Goal: Transaction & Acquisition: Book appointment/travel/reservation

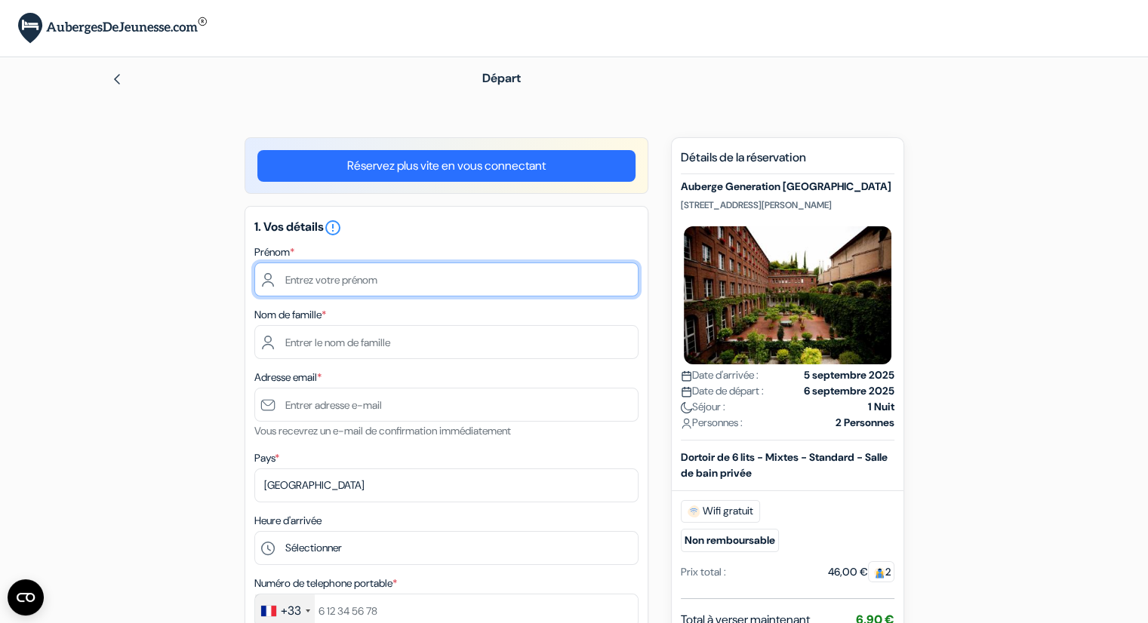
click at [416, 278] on input "text" at bounding box center [446, 280] width 384 height 34
type input "noa"
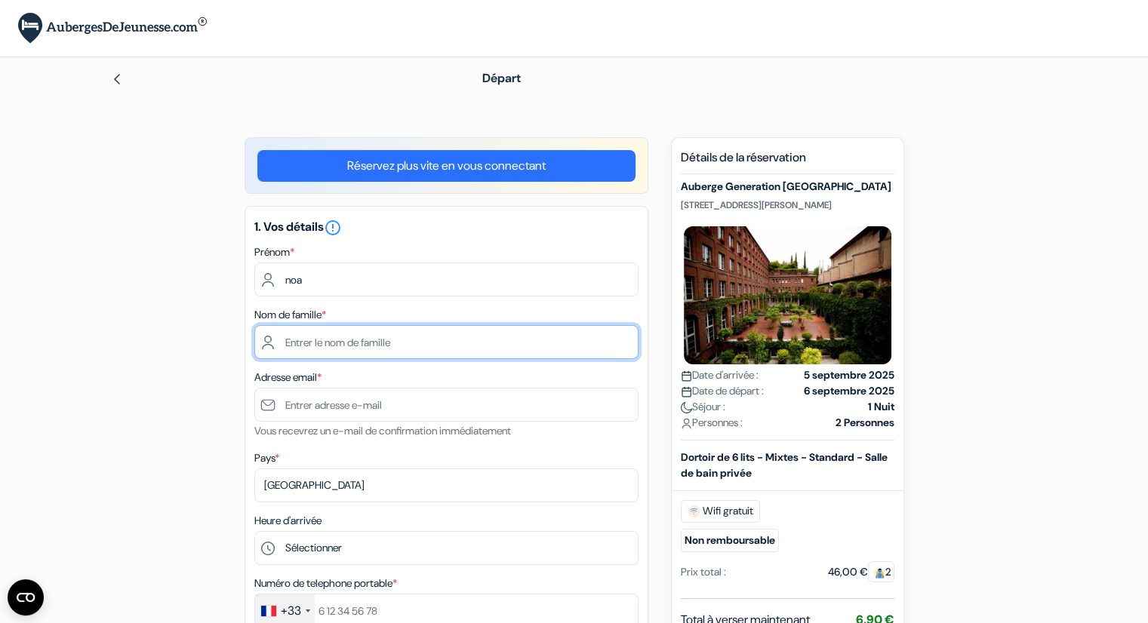
type input "roudnitska"
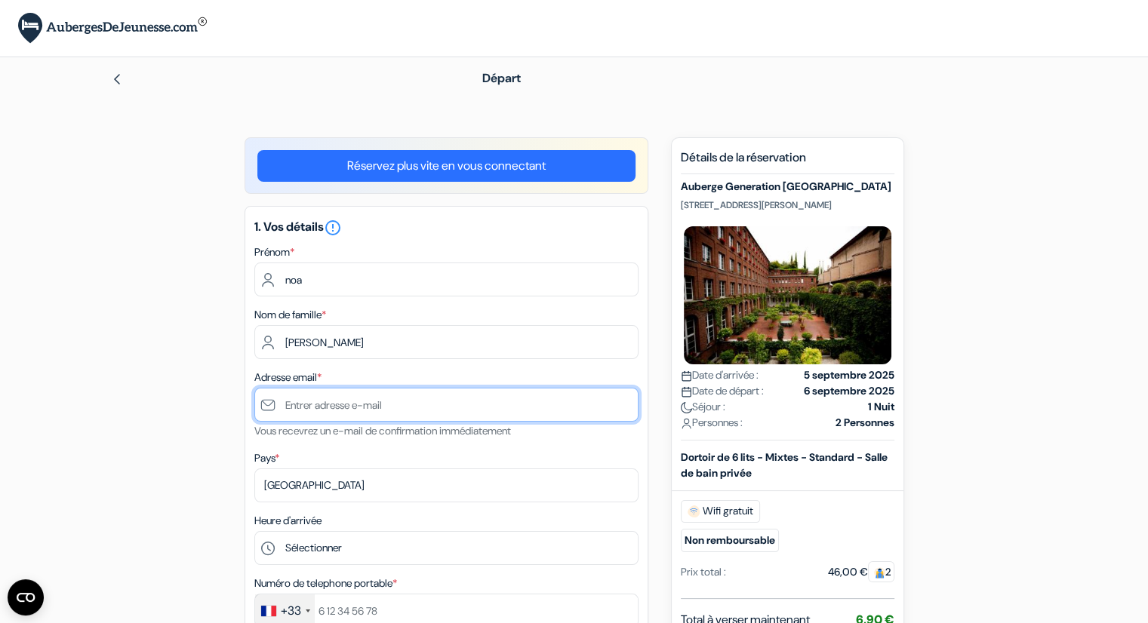
type input "[EMAIL_ADDRESS][DOMAIN_NAME]"
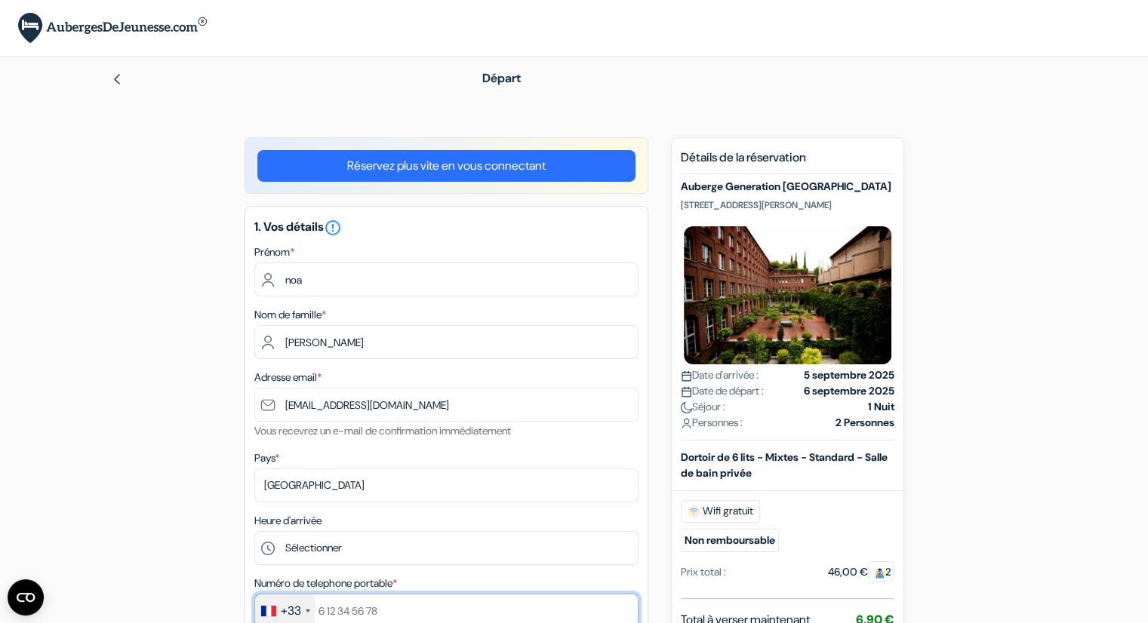
type input "+33767534062"
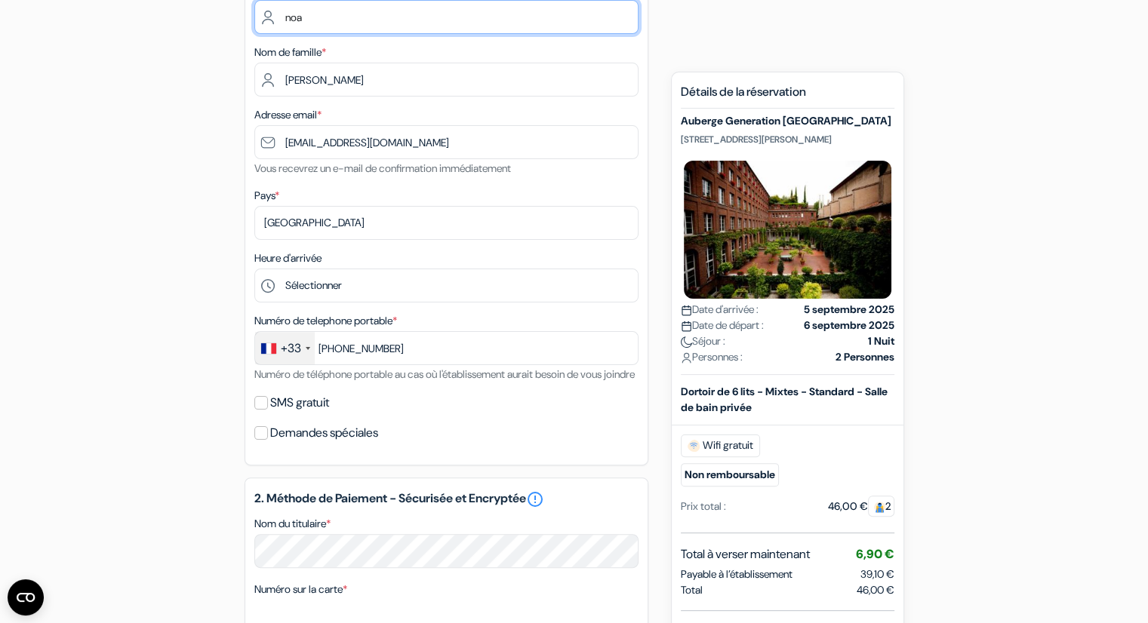
scroll to position [273, 0]
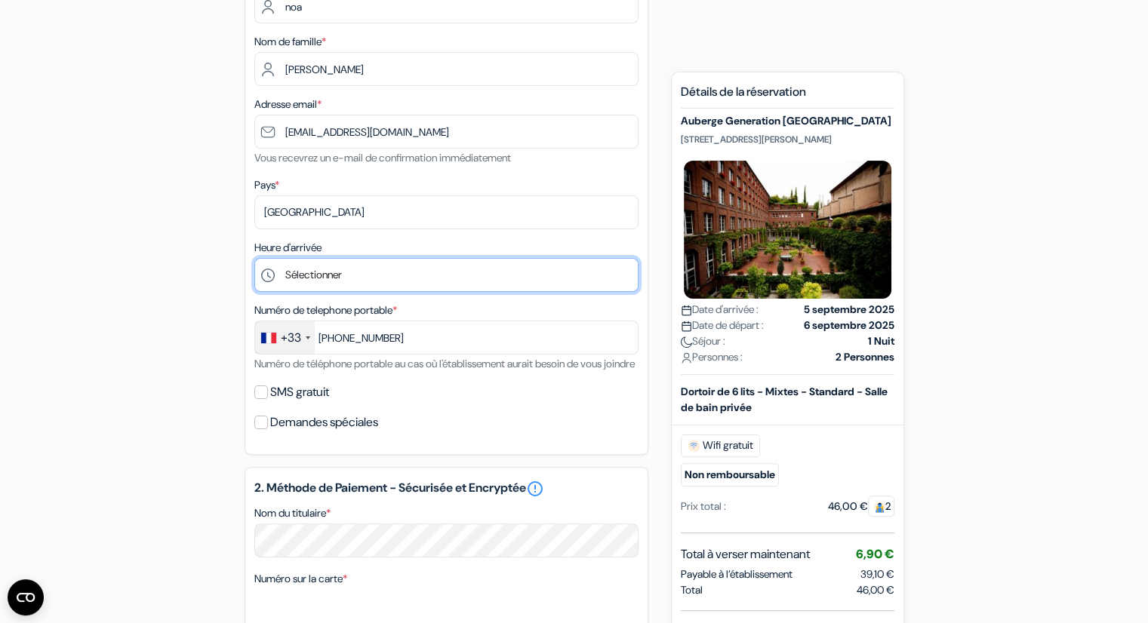
click at [398, 272] on select "Sélectionner 1:00 2:00 3:00 4:00 5:00 6:00 7:00 8:00 9:00 10:00 11:00 12:00 13:…" at bounding box center [446, 275] width 384 height 34
select select "18"
click at [254, 259] on select "Sélectionner 1:00 2:00 3:00 4:00 5:00 6:00 7:00 8:00 9:00 10:00 11:00 12:00 13:…" at bounding box center [446, 275] width 384 height 34
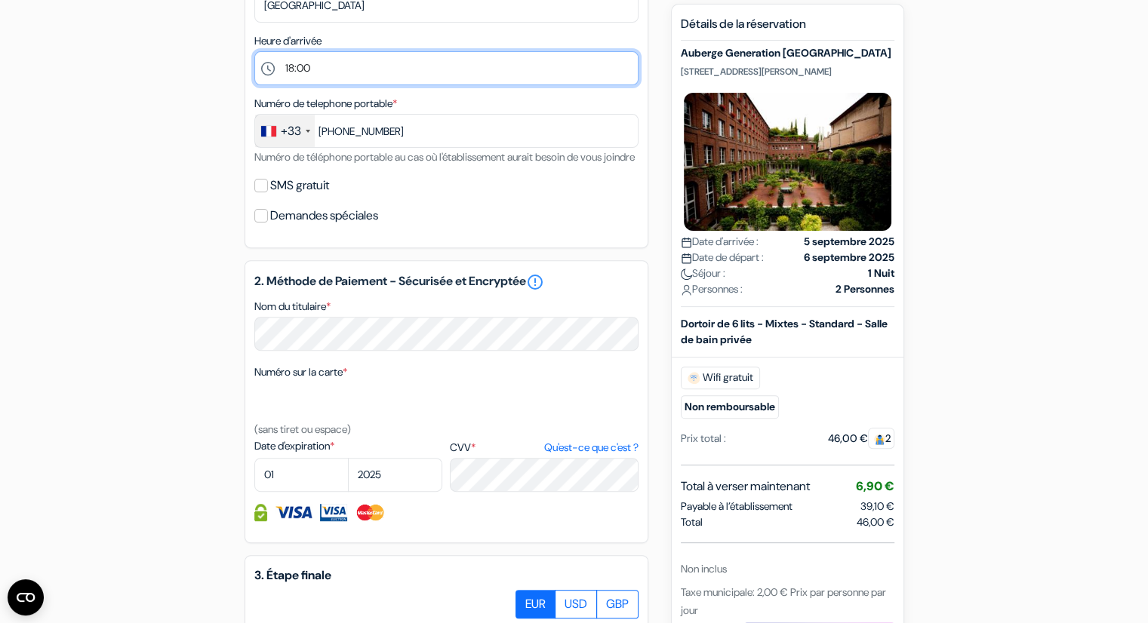
scroll to position [481, 0]
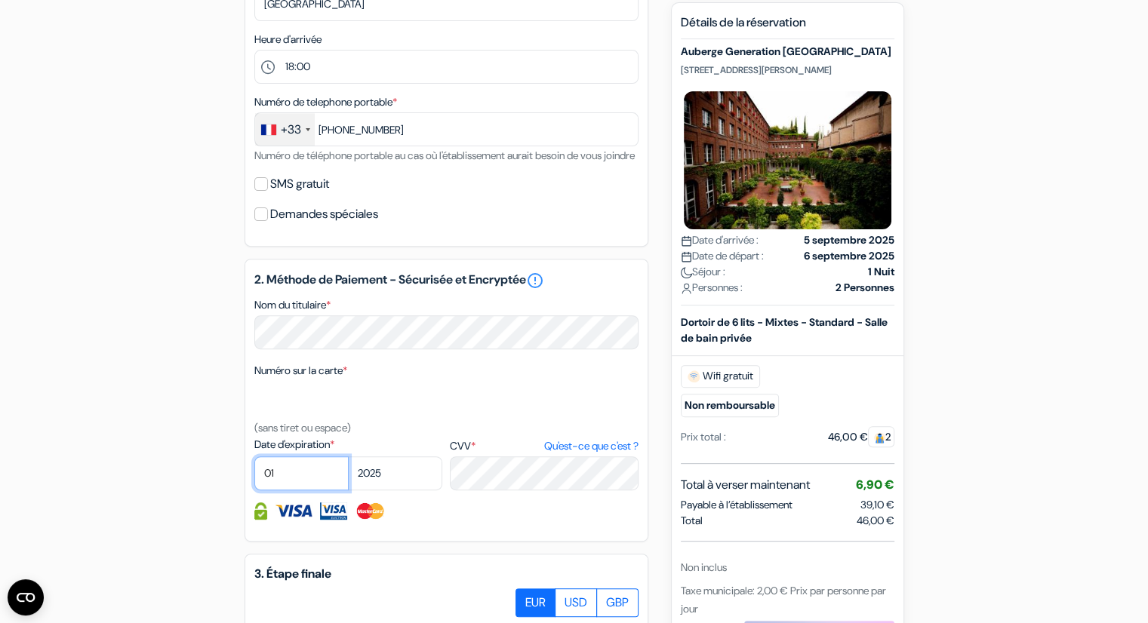
click at [305, 484] on select "01 02 03 04 05 06 07 08 09 10 11 12" at bounding box center [301, 473] width 94 height 34
select select "11"
click at [254, 476] on select "01 02 03 04 05 06 07 08 09 10 11 12" at bounding box center [301, 473] width 94 height 34
click at [407, 490] on select "2025 2026 2027 2028 2029 2030 2031 2032 2033 2034 2035 2036 2037 2038 2039 2040…" at bounding box center [395, 473] width 94 height 34
select select "2026"
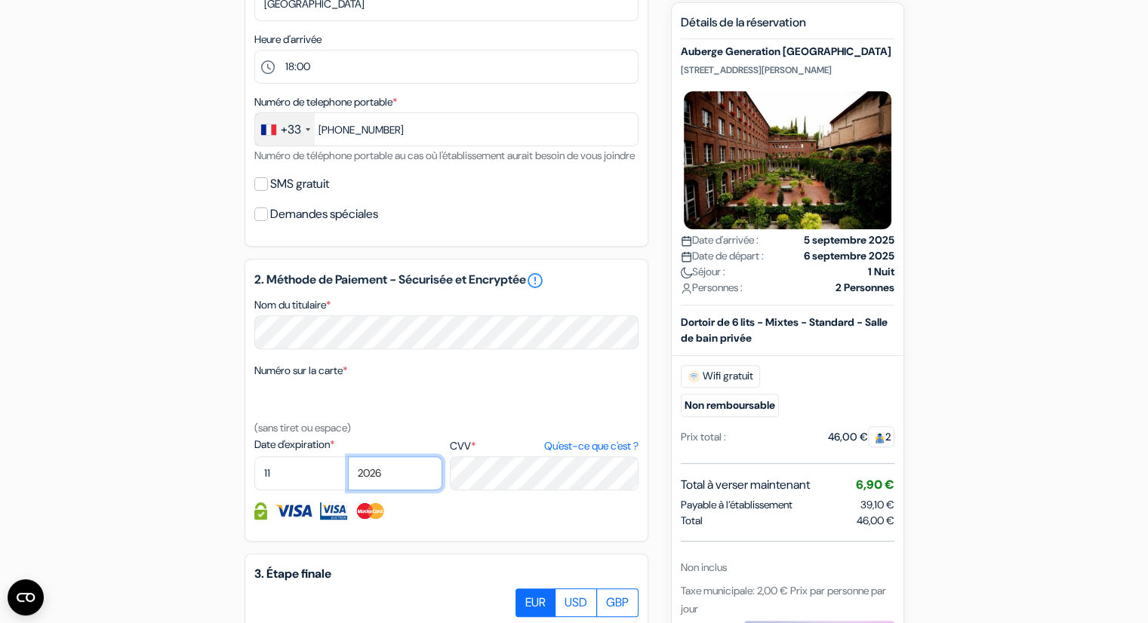
click at [348, 476] on select "2025 2026 2027 2028 2029 2030 2031 2032 2033 2034 2035 2036 2037 2038 2039 2040…" at bounding box center [395, 473] width 94 height 34
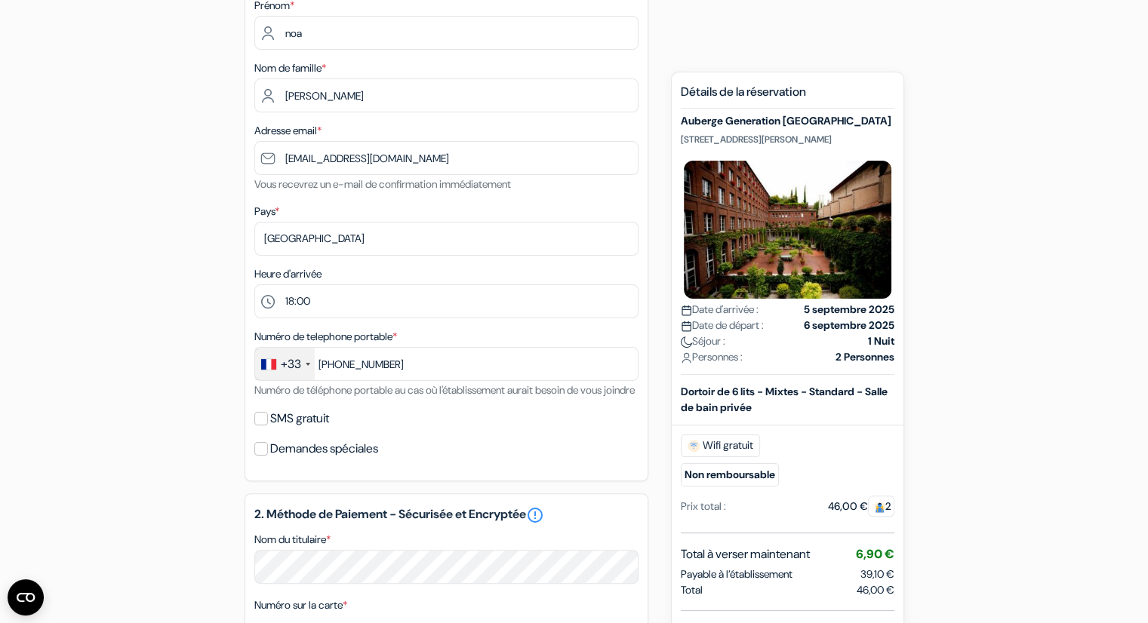
scroll to position [247, 0]
drag, startPoint x: 830, startPoint y: 141, endPoint x: 679, endPoint y: 141, distance: 150.9
click at [679, 141] on div "Nouvelle Réservation Détails de la réservation Auberge Generation Milan Center …" at bounding box center [787, 507] width 233 height 871
copy p "Via Renzo Bertoni 3, Milan, Italie"
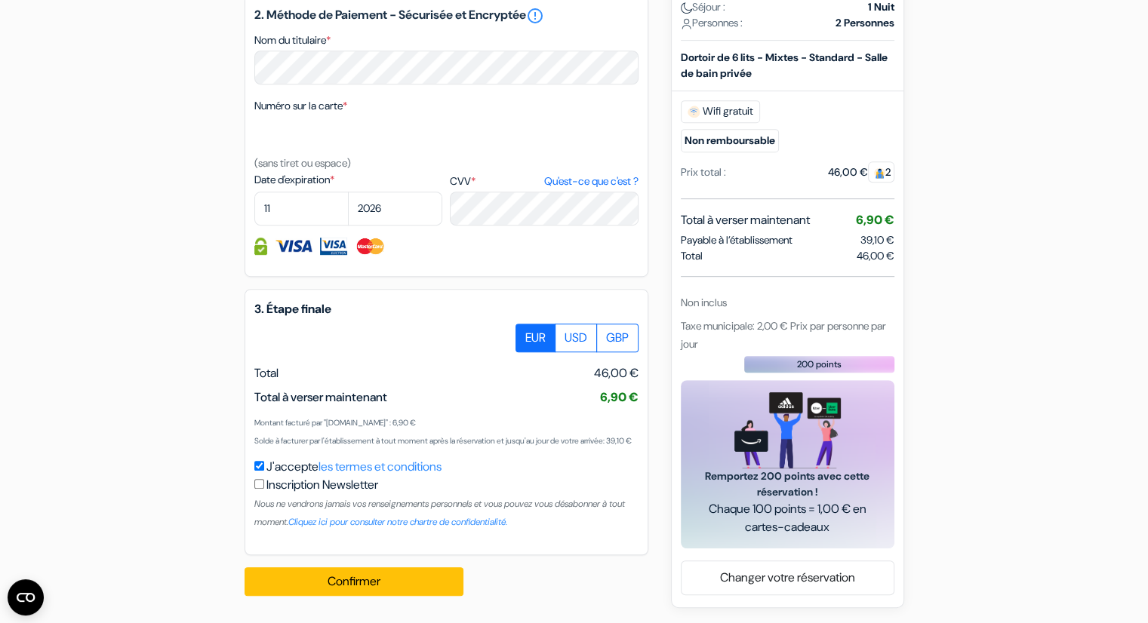
scroll to position [784, 0]
click at [344, 583] on button "Confirmer Loading..." at bounding box center [353, 581] width 219 height 29
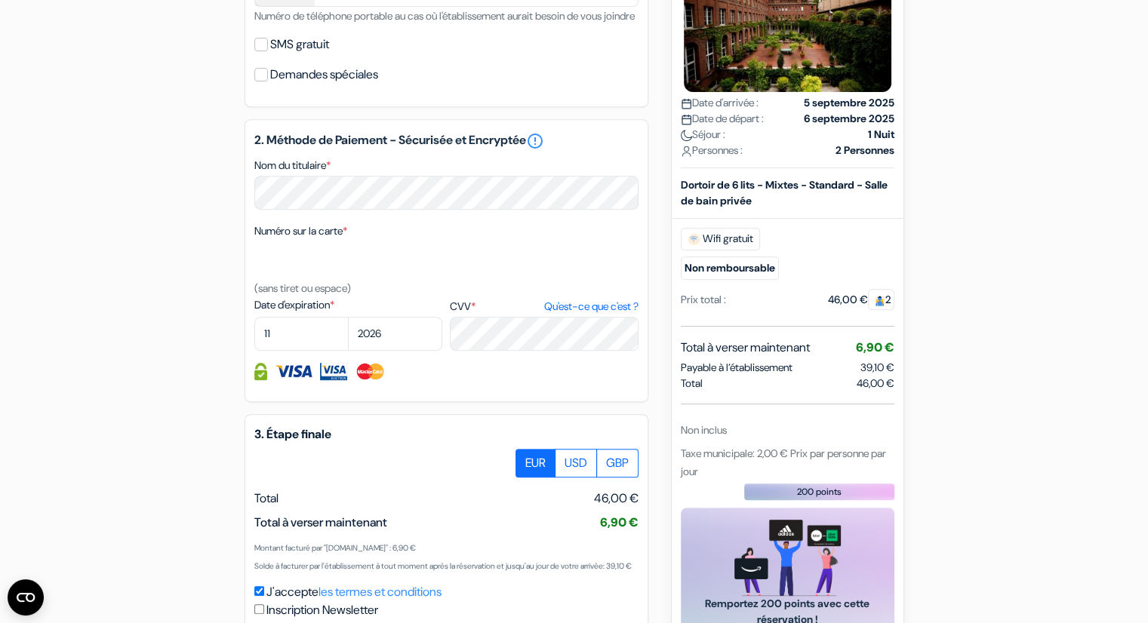
scroll to position [785, 0]
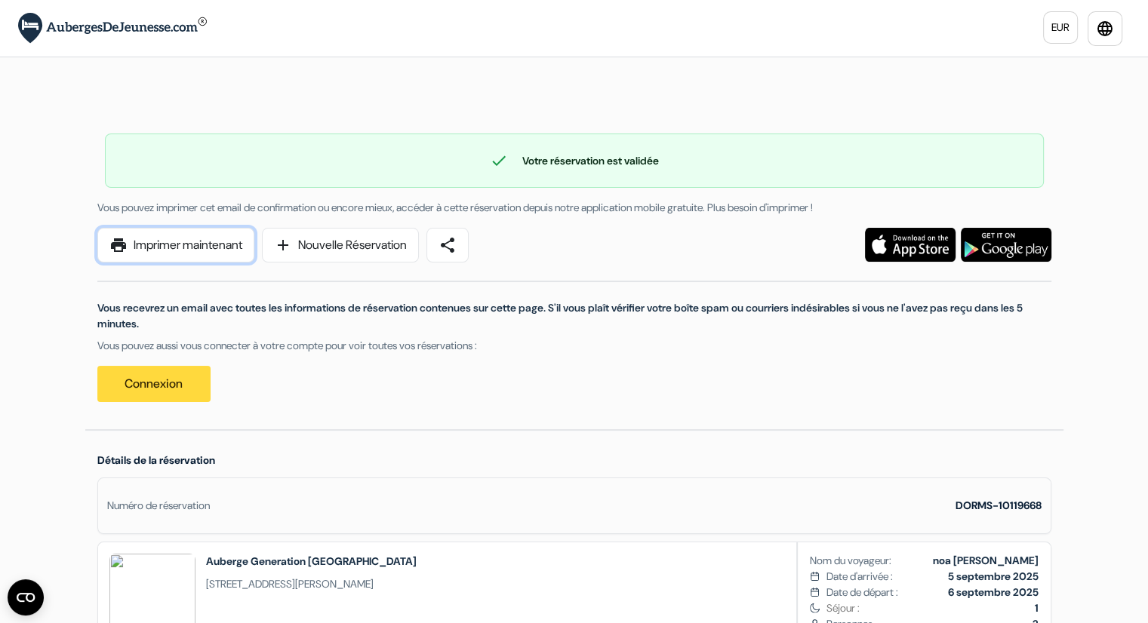
drag, startPoint x: 206, startPoint y: 253, endPoint x: 936, endPoint y: 540, distance: 784.9
click at [206, 253] on link "print Imprimer maintenant" at bounding box center [175, 245] width 157 height 35
click at [524, 494] on div "Numéro de réservation DORMS-10119668" at bounding box center [574, 506] width 954 height 57
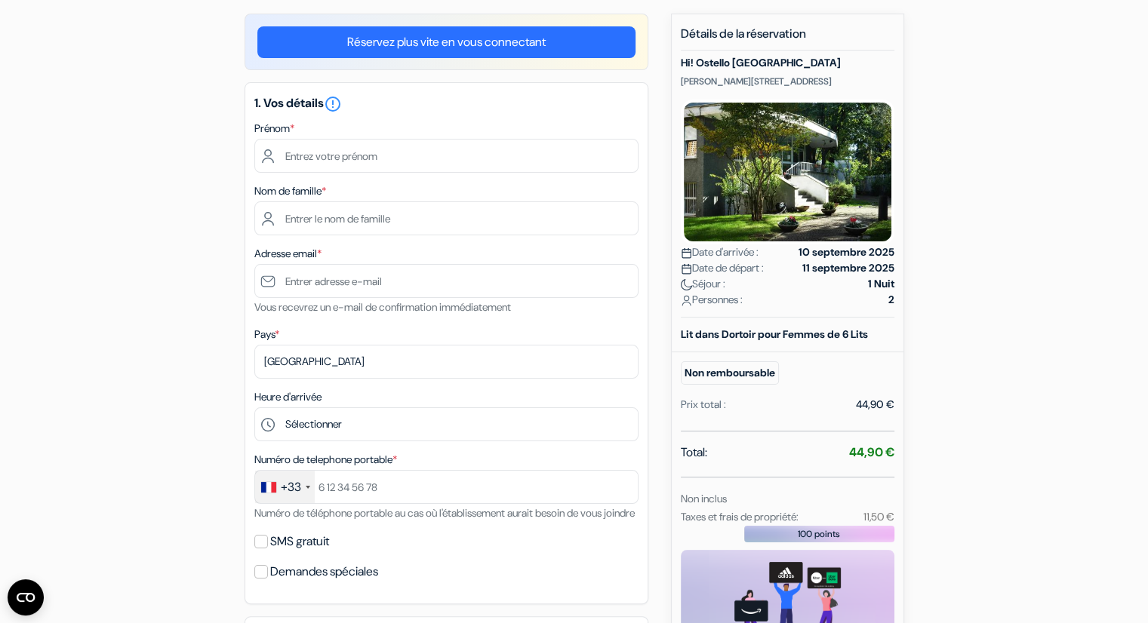
scroll to position [124, 0]
click at [396, 161] on input "text" at bounding box center [446, 156] width 384 height 34
type input "noa"
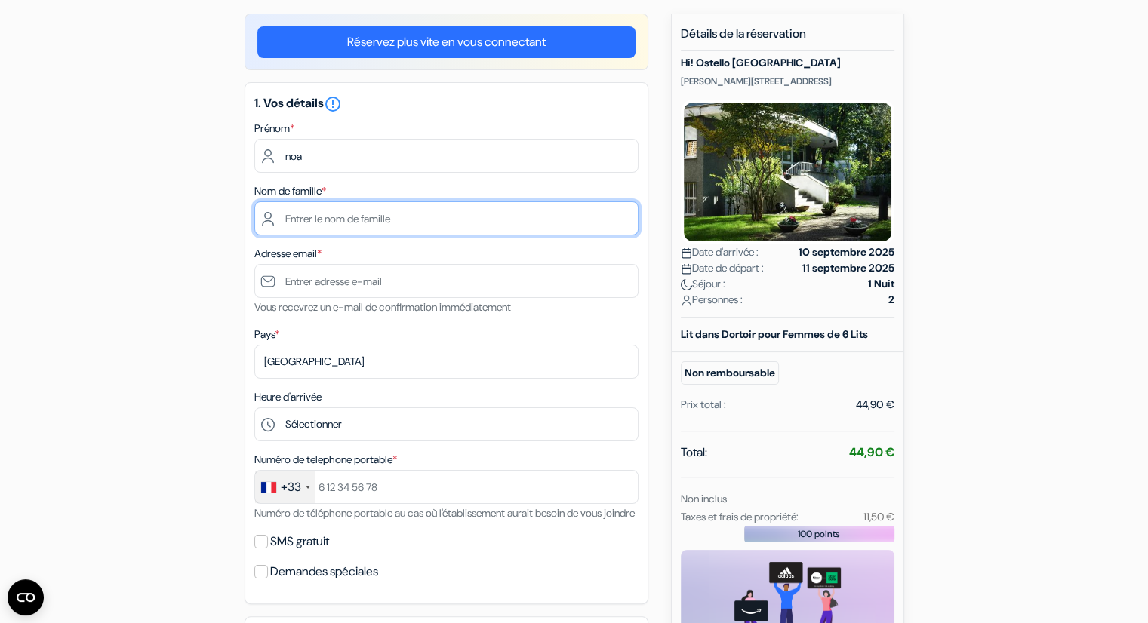
type input "roudnitska"
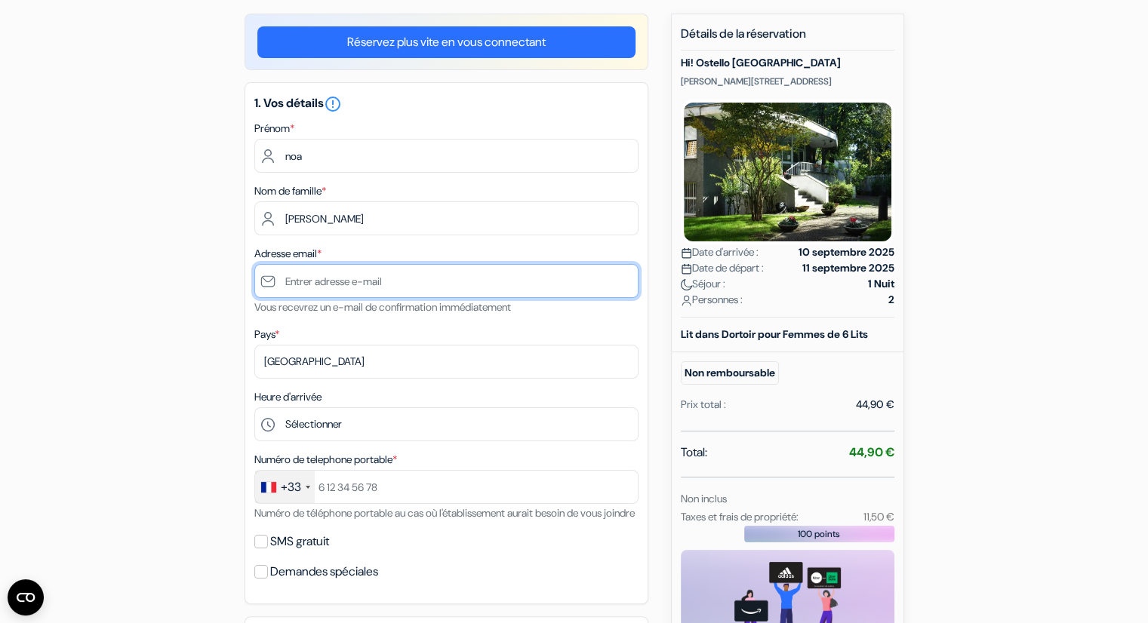
type input "[EMAIL_ADDRESS][DOMAIN_NAME]"
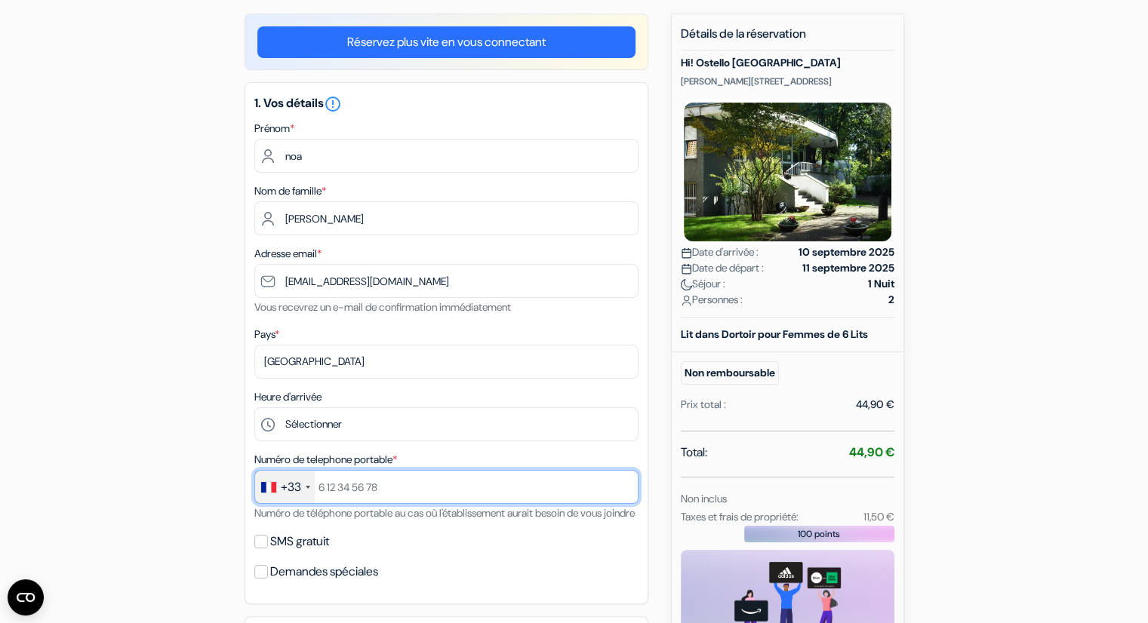
type input "+33767534062"
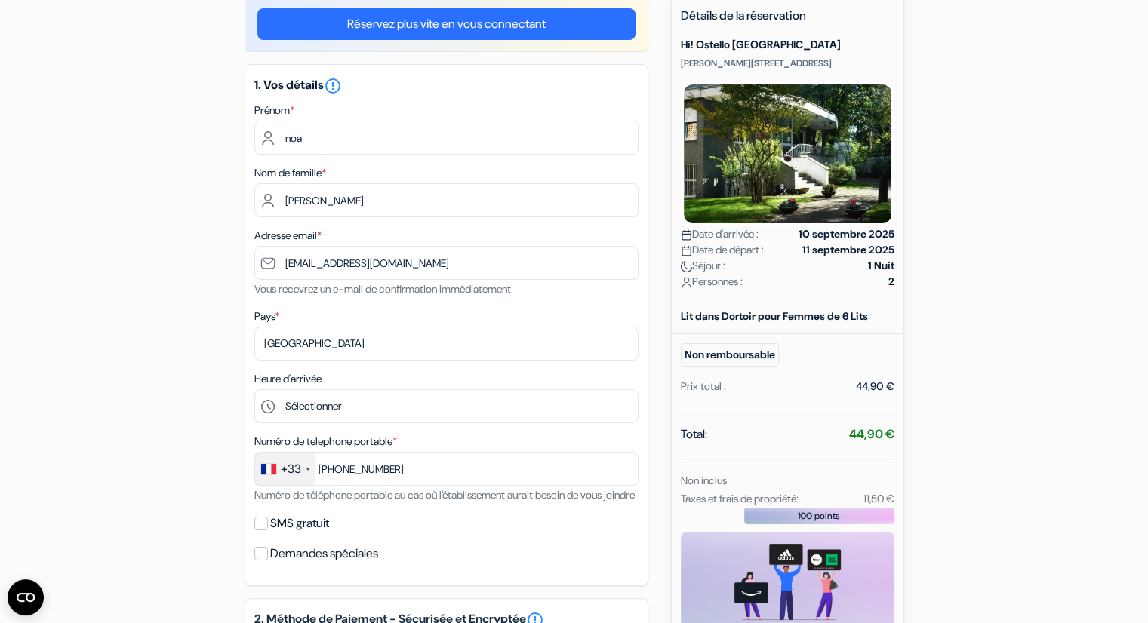
scroll to position [151, 0]
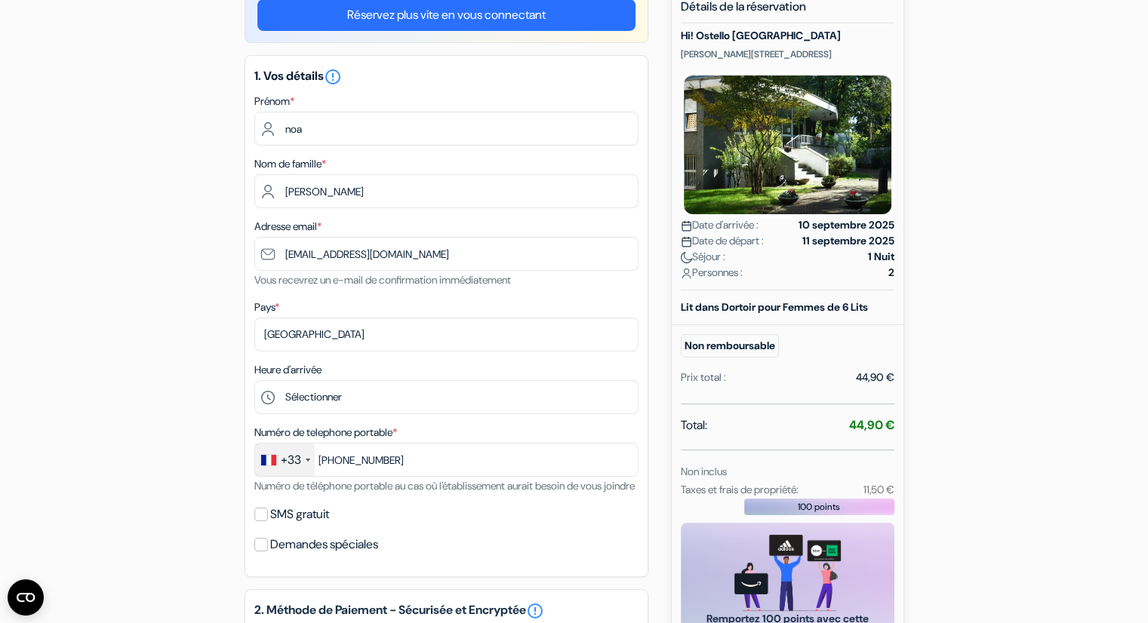
click at [849, 420] on strong "44,90 €" at bounding box center [871, 425] width 45 height 16
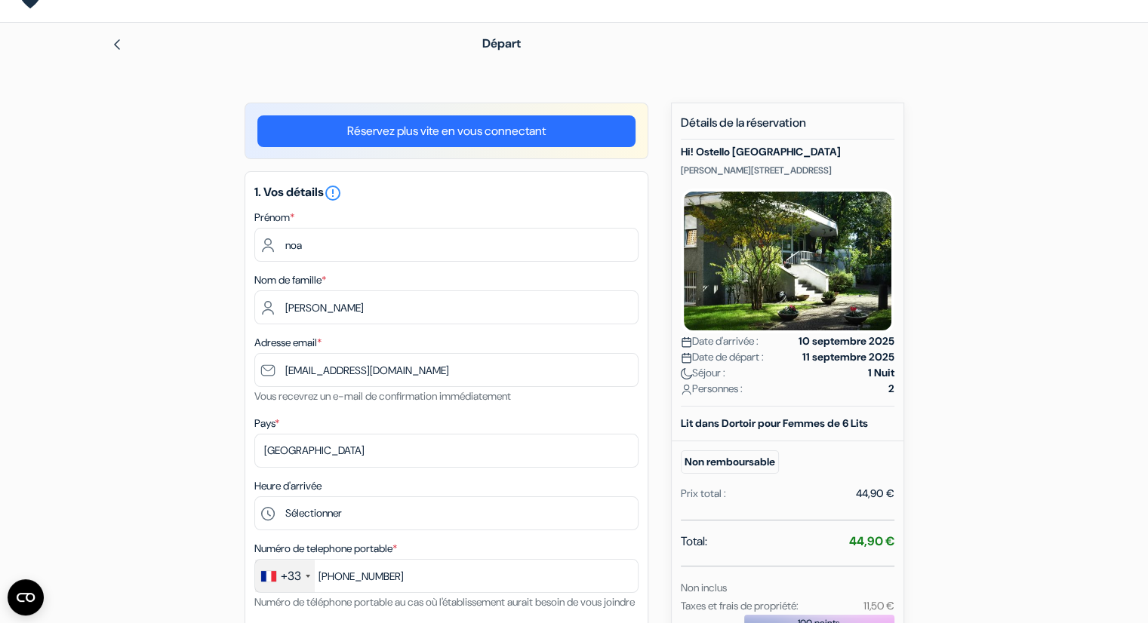
scroll to position [0, 0]
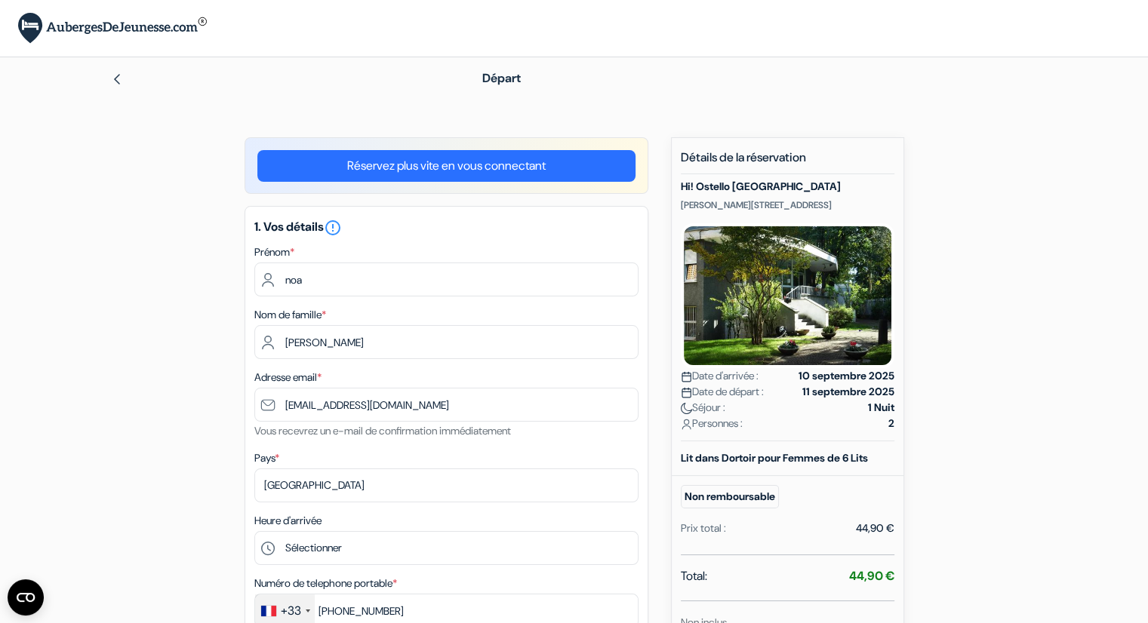
click at [121, 78] on img at bounding box center [117, 79] width 12 height 12
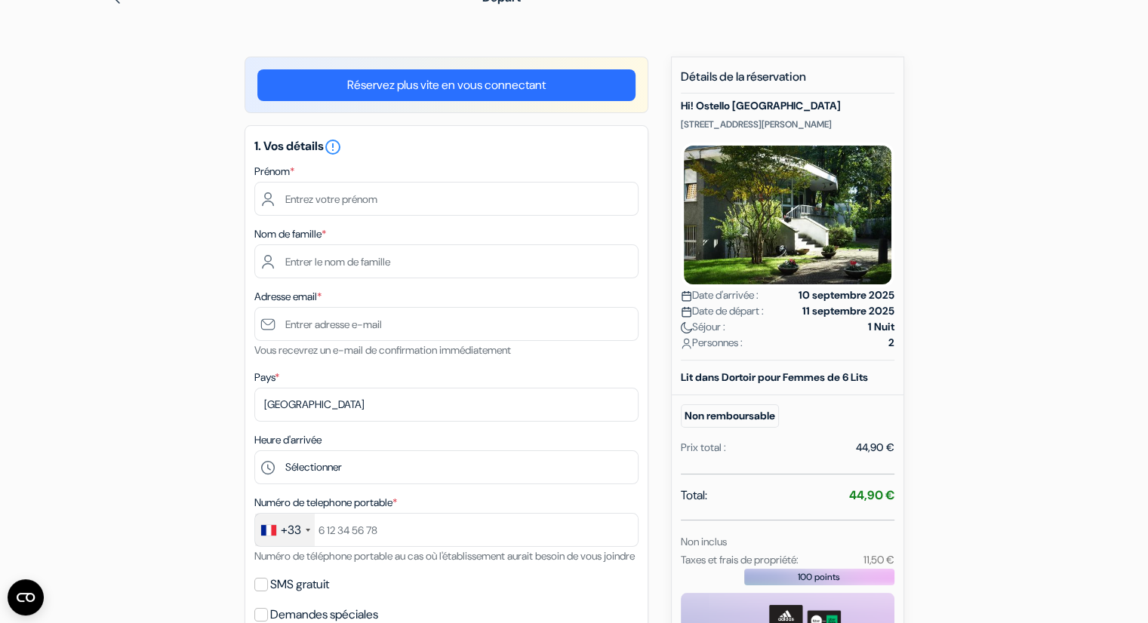
scroll to position [81, 0]
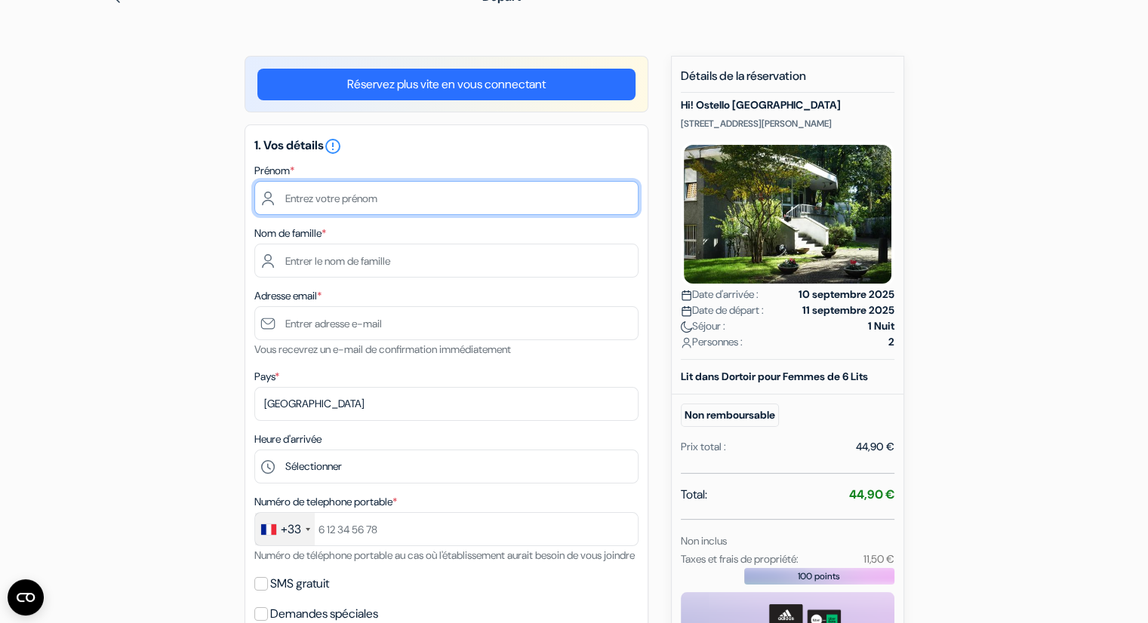
click at [566, 189] on input "text" at bounding box center [446, 198] width 384 height 34
type input "noa"
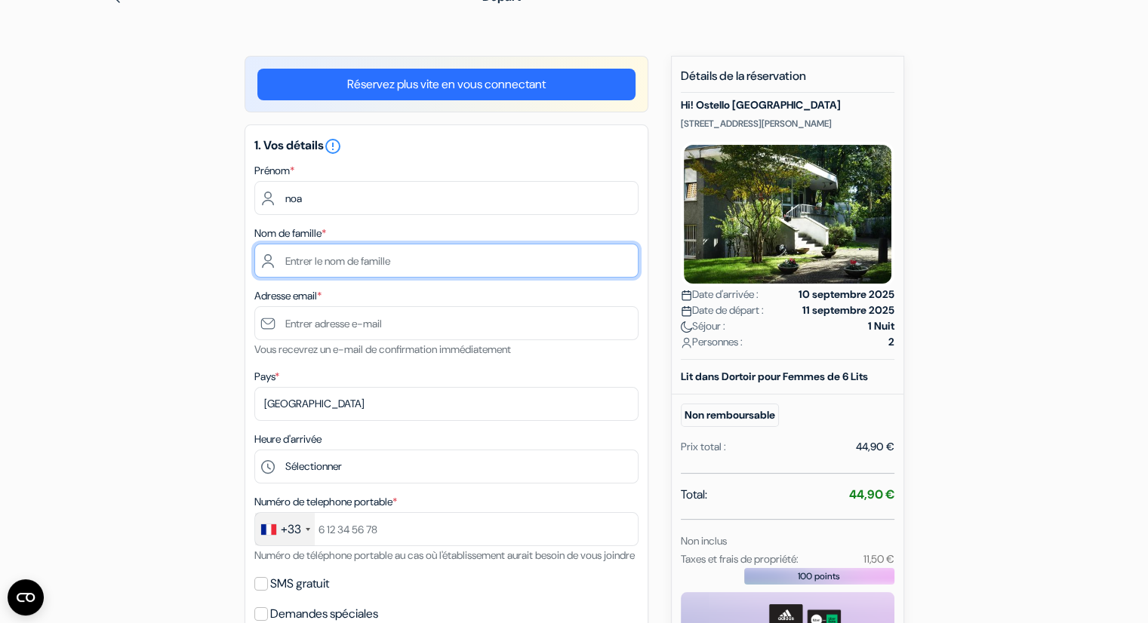
type input "roudnitska"
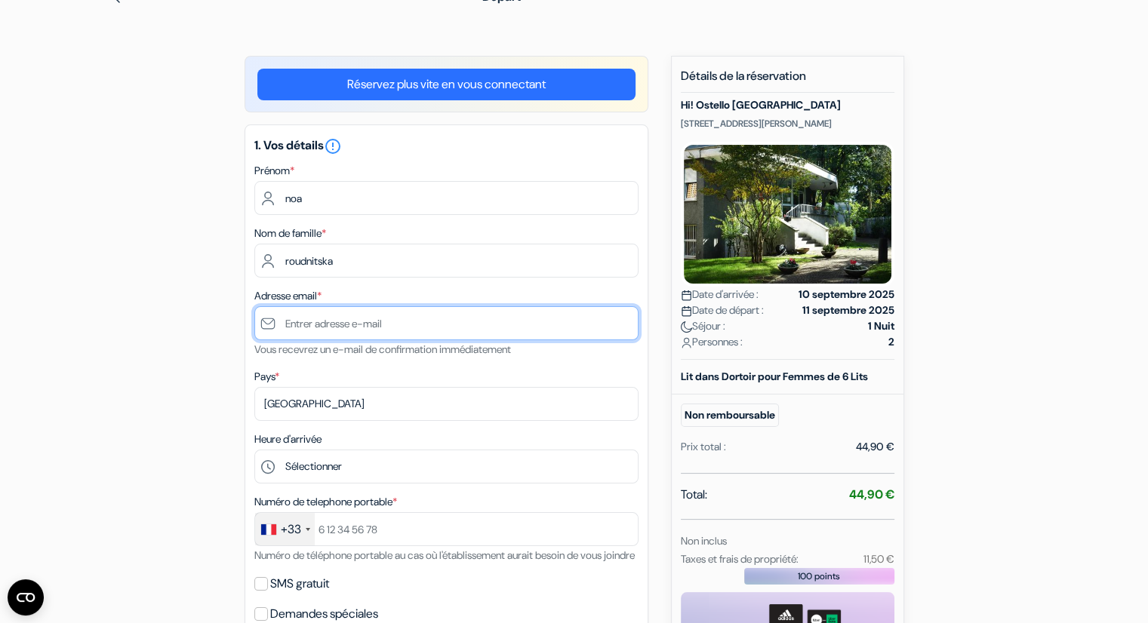
type input "[EMAIL_ADDRESS][DOMAIN_NAME]"
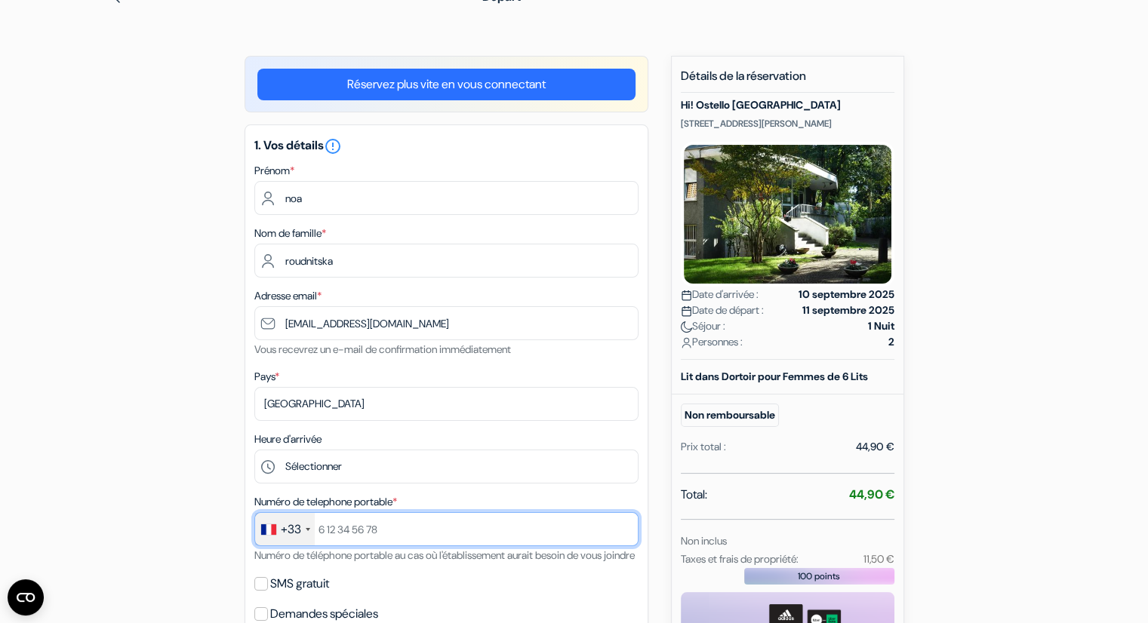
type input "+33767534062"
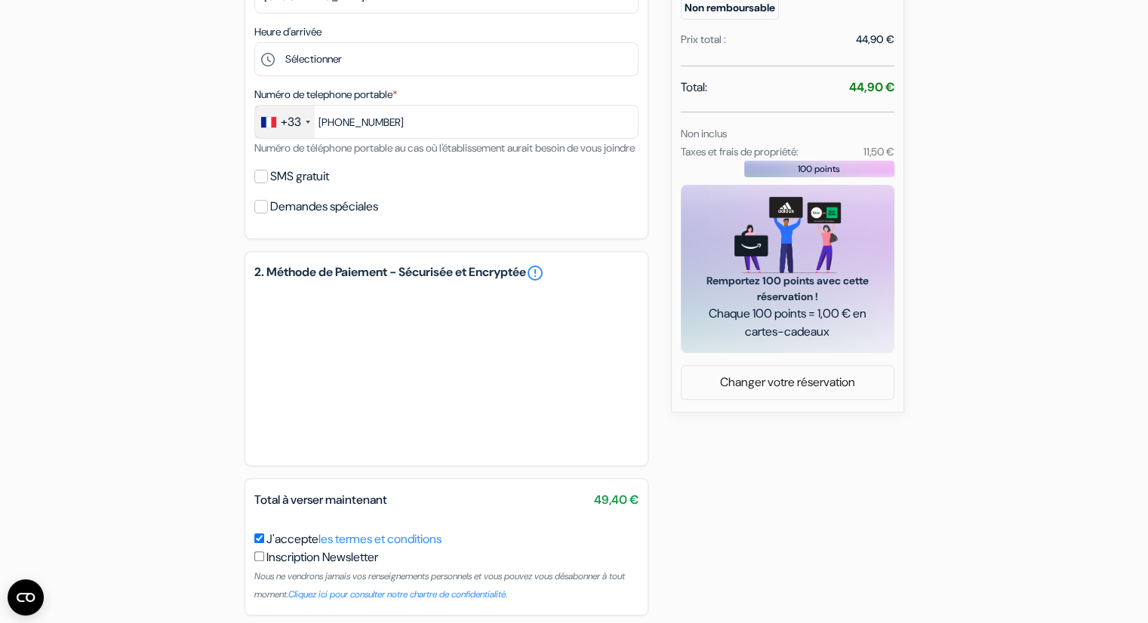
scroll to position [568, 0]
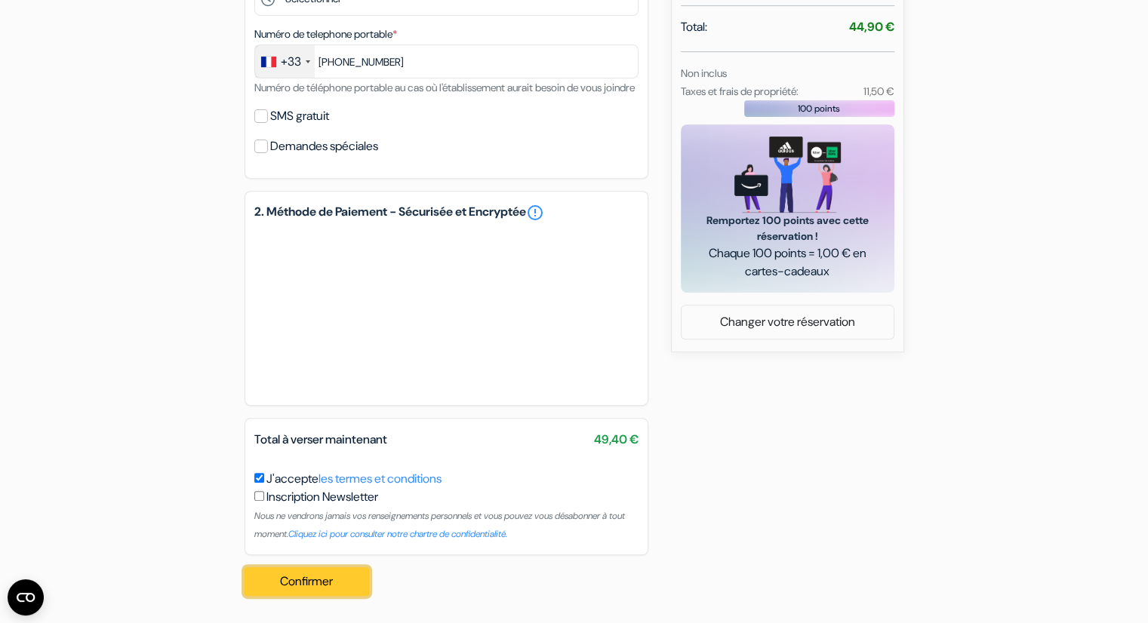
click at [284, 574] on button "Confirmer Loading..." at bounding box center [306, 581] width 125 height 29
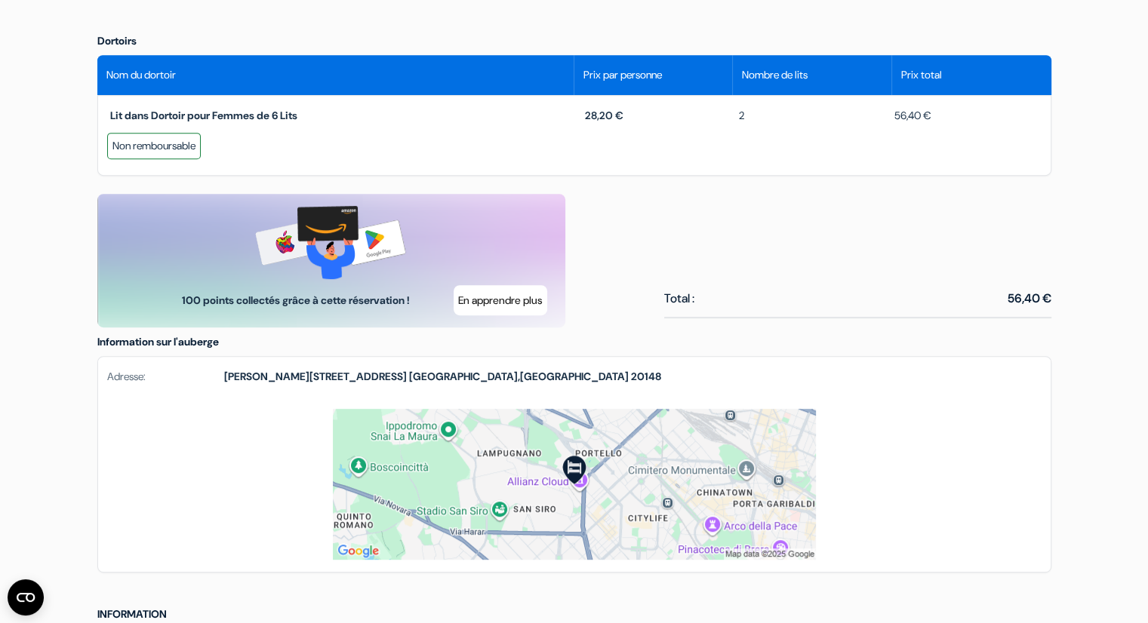
scroll to position [684, 0]
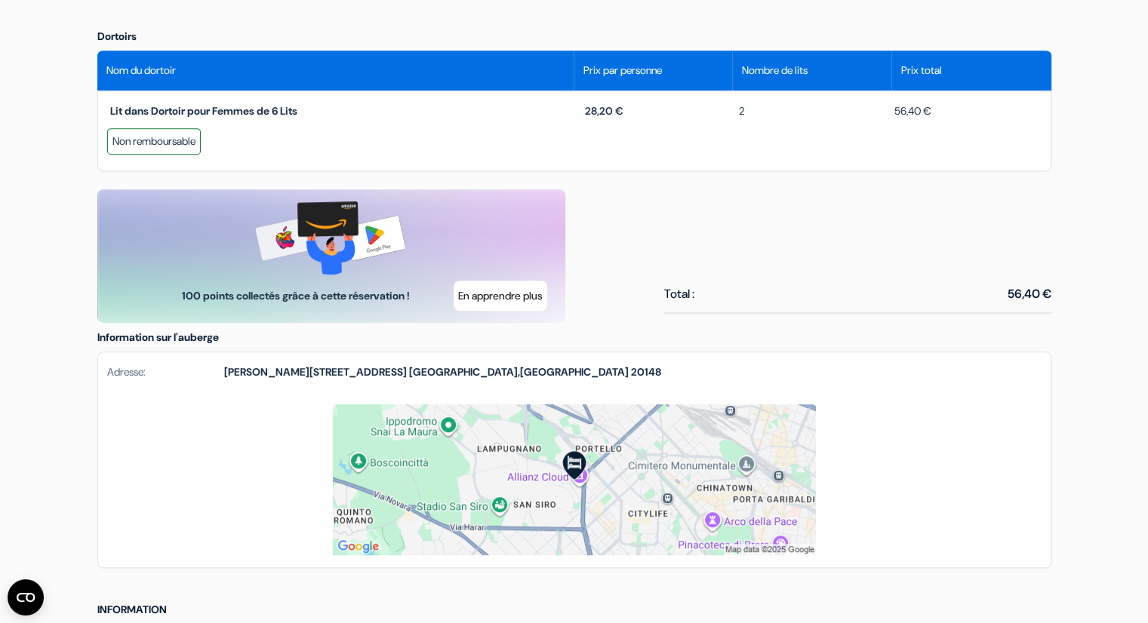
drag, startPoint x: 0, startPoint y: 0, endPoint x: 756, endPoint y: 496, distance: 904.0
click at [756, 496] on img at bounding box center [574, 479] width 483 height 151
